Goal: Navigation & Orientation: Find specific page/section

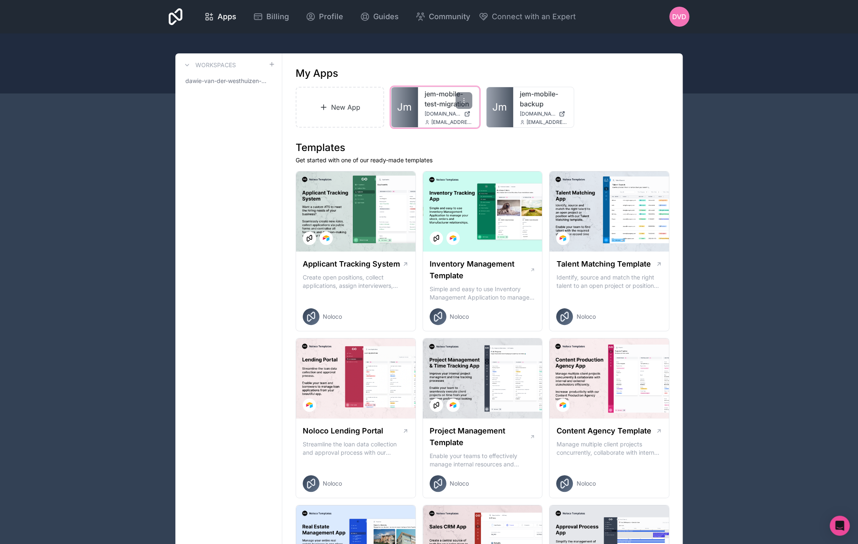
click at [429, 107] on link "jem-mobile-test-migration" at bounding box center [448, 99] width 48 height 20
click at [520, 101] on link "jem-mobile-backup" at bounding box center [544, 99] width 48 height 20
click at [442, 109] on link "jem-mobile-test-migration" at bounding box center [448, 99] width 48 height 20
